Goal: Use online tool/utility

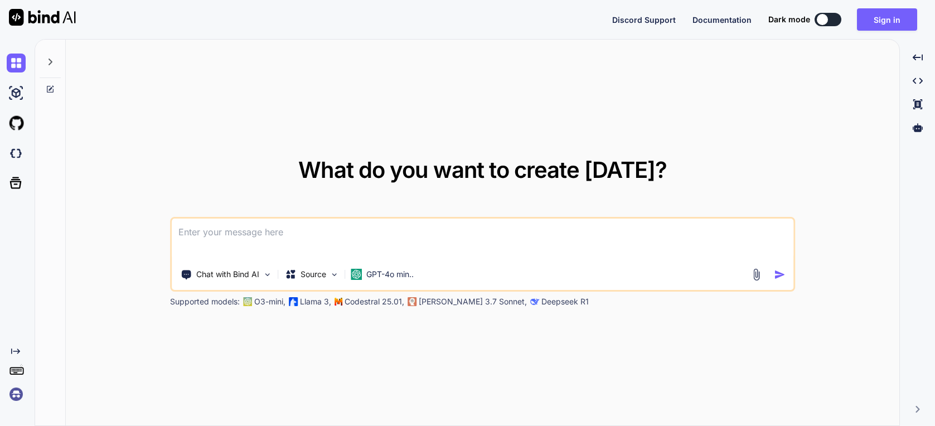
type textarea "x"
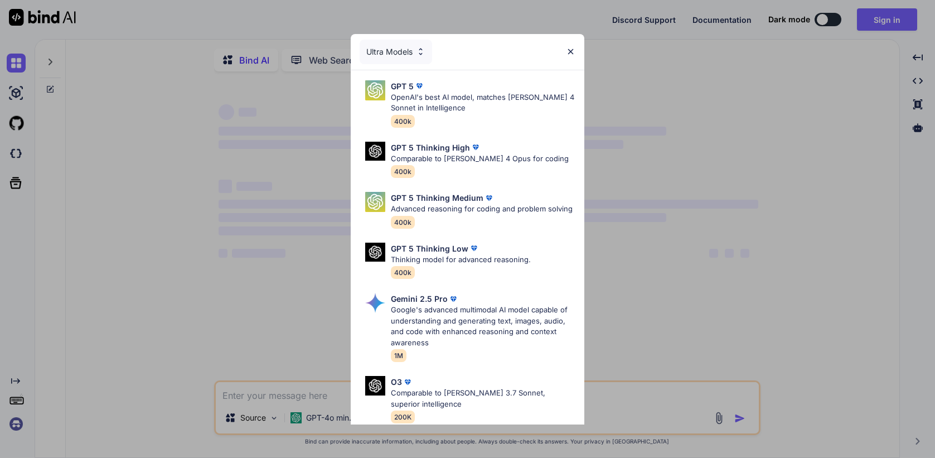
type textarea "x"
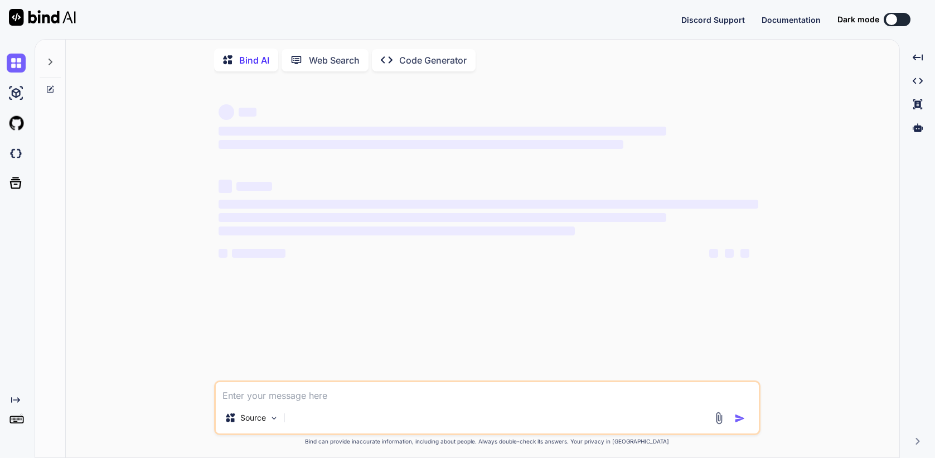
type textarea "x"
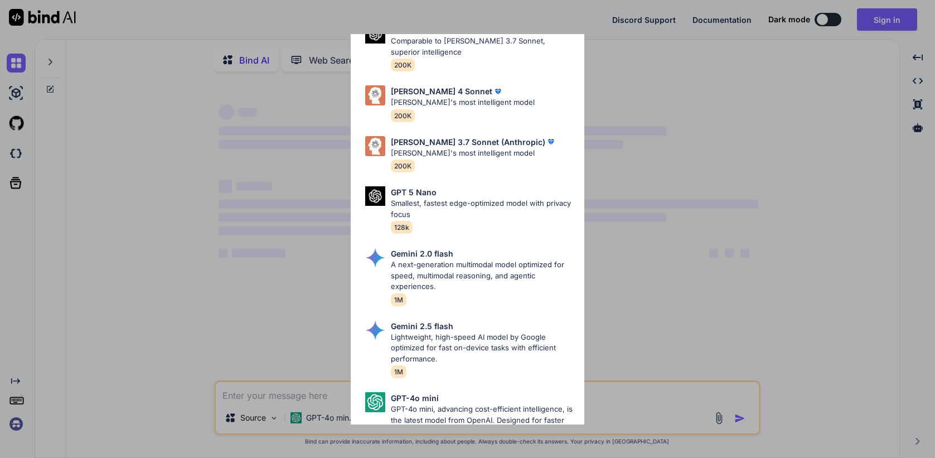
scroll to position [606, 0]
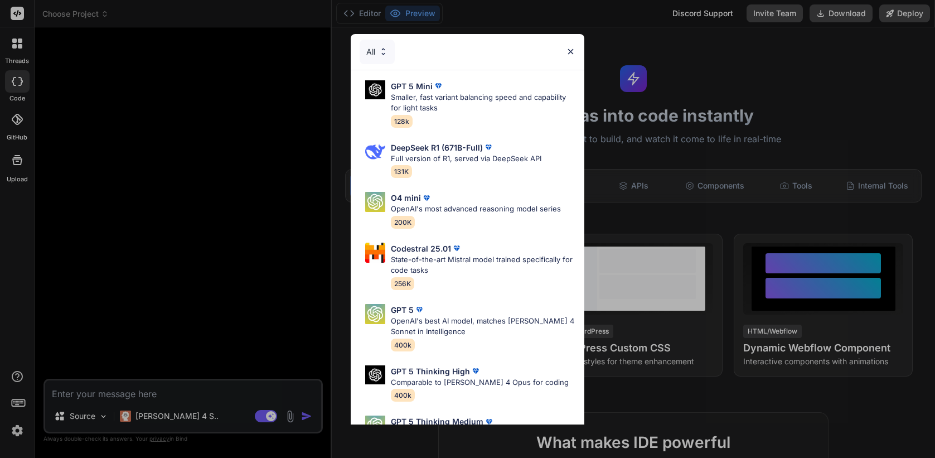
type textarea "x"
